Goal: Task Accomplishment & Management: Manage account settings

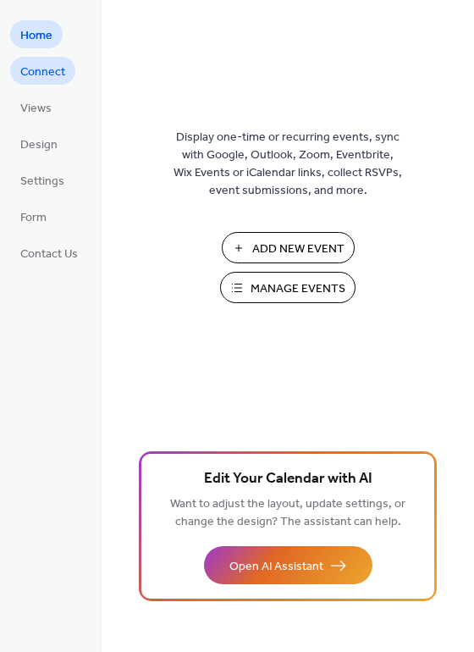
click at [56, 71] on span "Connect" at bounding box center [42, 72] width 45 height 18
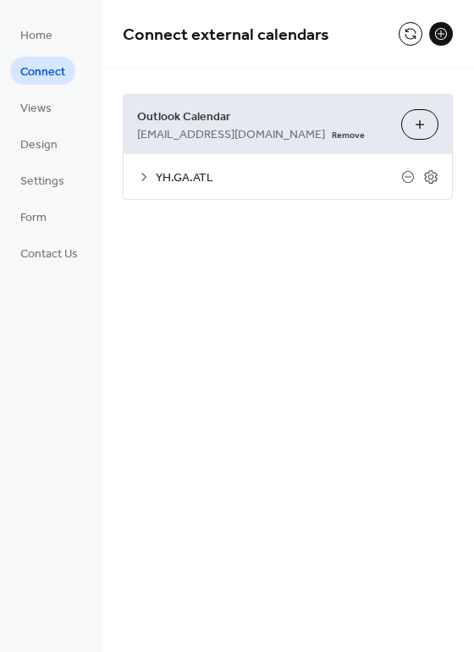
click at [152, 177] on div "YH.GA.ATL" at bounding box center [288, 176] width 328 height 45
click at [143, 178] on icon at bounding box center [144, 177] width 14 height 14
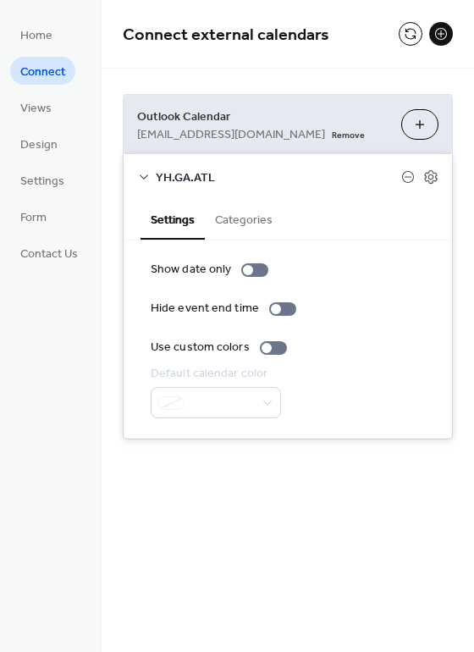
click at [412, 119] on button "Choose Calendars" at bounding box center [419, 124] width 37 height 30
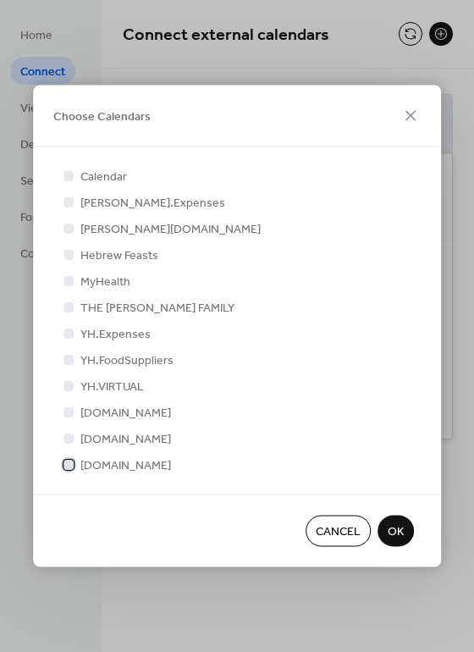
click at [74, 465] on div at bounding box center [68, 464] width 10 height 10
click at [394, 529] on span "OK" at bounding box center [396, 532] width 16 height 18
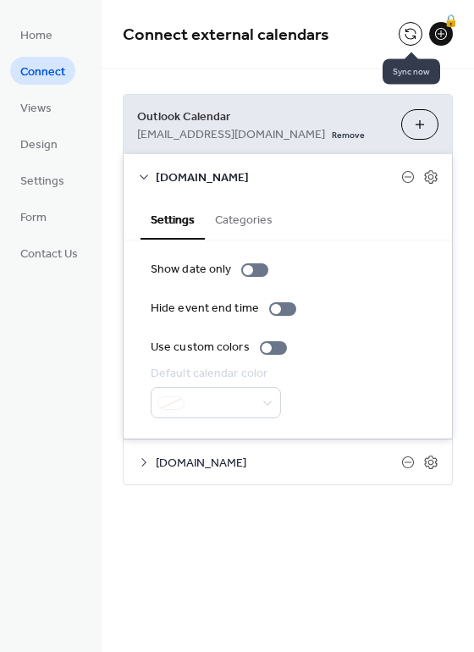
click at [417, 28] on button at bounding box center [411, 34] width 24 height 24
click at [141, 174] on icon at bounding box center [144, 177] width 14 height 14
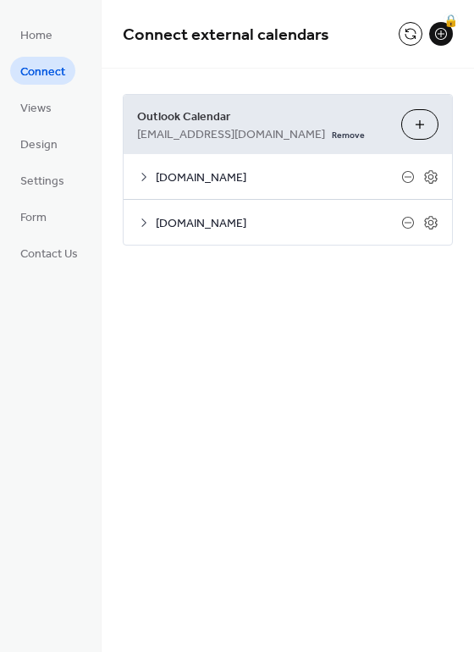
click at [144, 228] on icon at bounding box center [144, 223] width 14 height 14
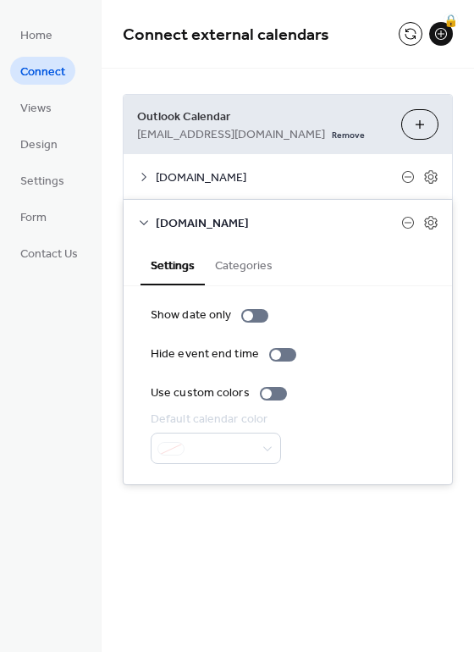
click at [144, 228] on icon at bounding box center [144, 223] width 14 height 14
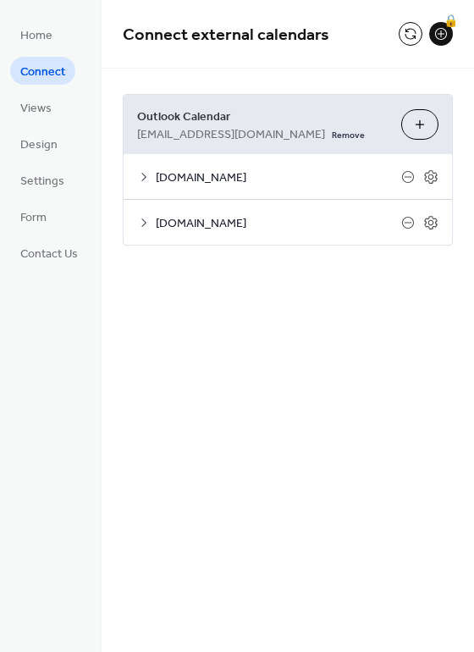
click at [144, 228] on icon at bounding box center [144, 223] width 14 height 14
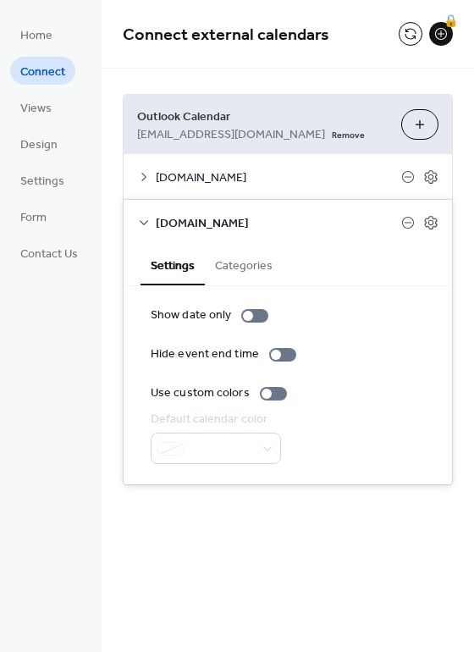
click at [322, 67] on div "Connect external calendars 🔒" at bounding box center [288, 34] width 372 height 69
click at [147, 177] on icon at bounding box center [144, 177] width 14 height 14
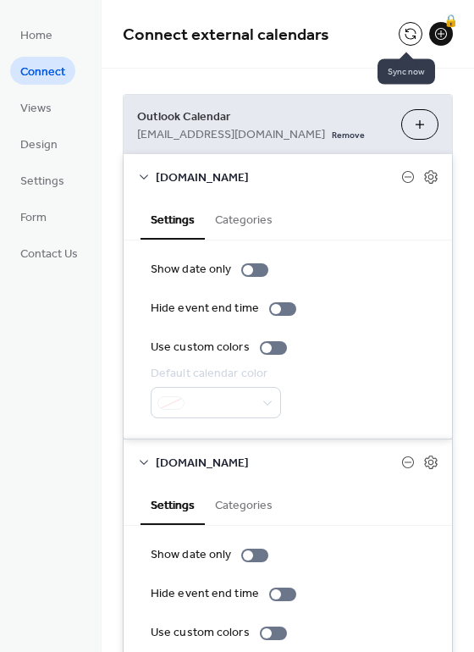
click at [409, 35] on button at bounding box center [411, 34] width 24 height 24
